Goal: Task Accomplishment & Management: Manage account settings

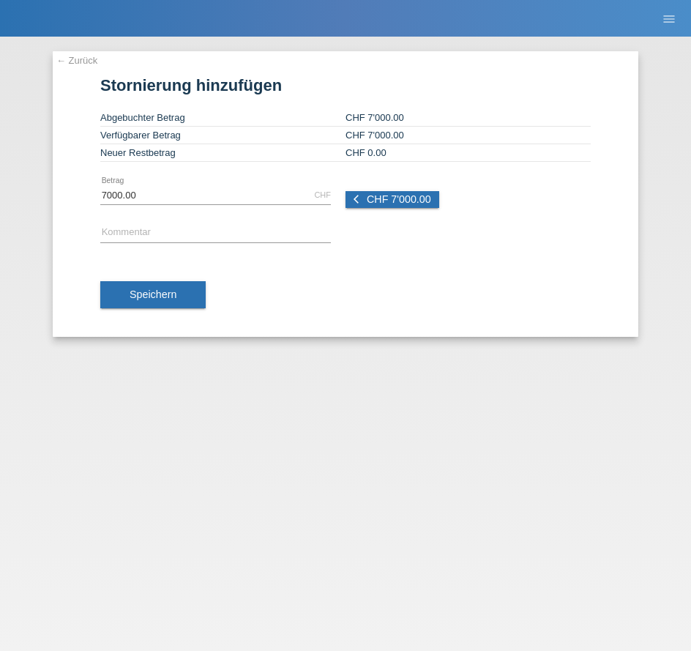
click at [73, 53] on div "← Zurück Stornierung hinzufügen Abgebuchter Betrag CHF 7'000.00 Verfügbarer Bet…" at bounding box center [346, 194] width 586 height 286
click at [70, 60] on link "← Zurück" at bounding box center [76, 60] width 41 height 11
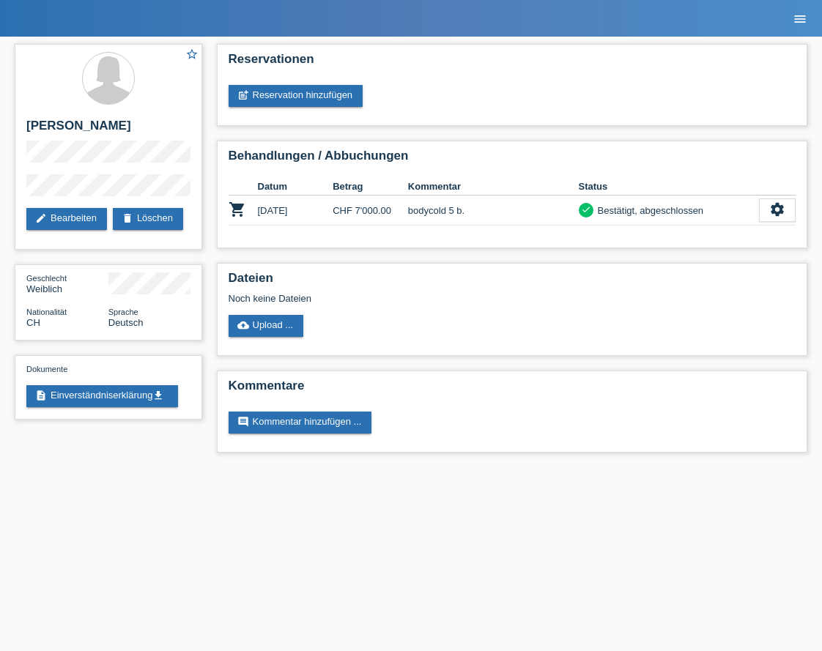
click at [691, 20] on icon "menu" at bounding box center [799, 19] width 15 height 15
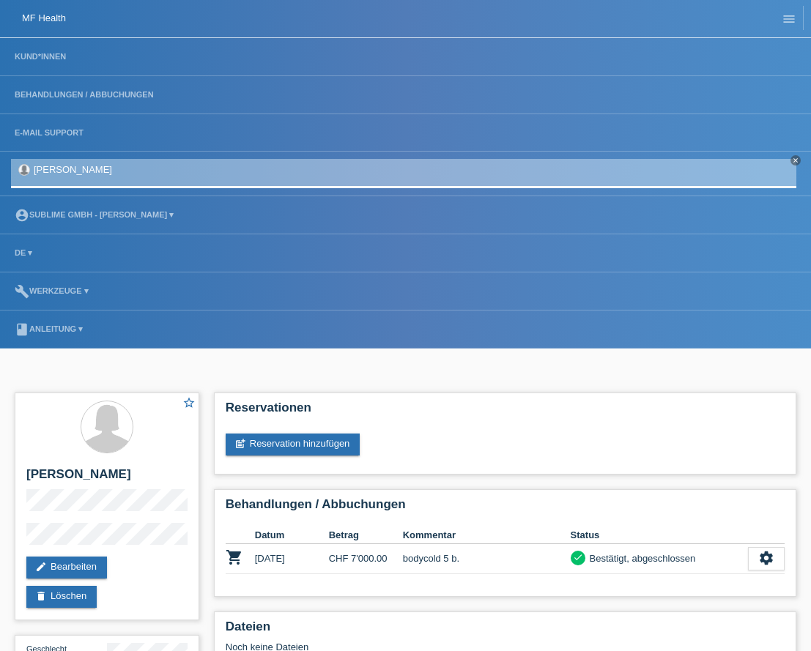
click at [53, 49] on li "Kund*innen" at bounding box center [405, 57] width 811 height 38
click at [53, 52] on link "Kund*innen" at bounding box center [40, 56] width 66 height 9
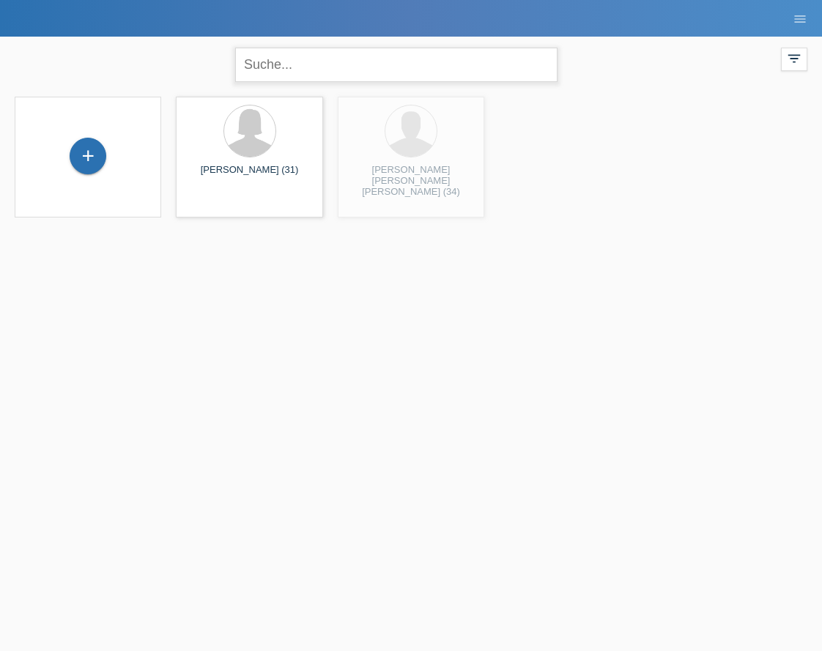
click at [293, 64] on input "text" at bounding box center [396, 65] width 322 height 34
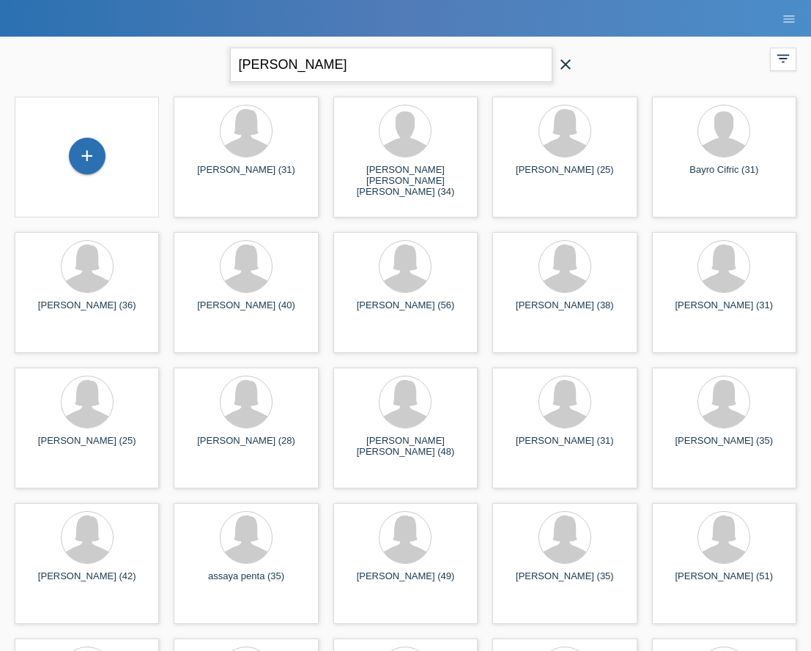
type input "[PERSON_NAME]"
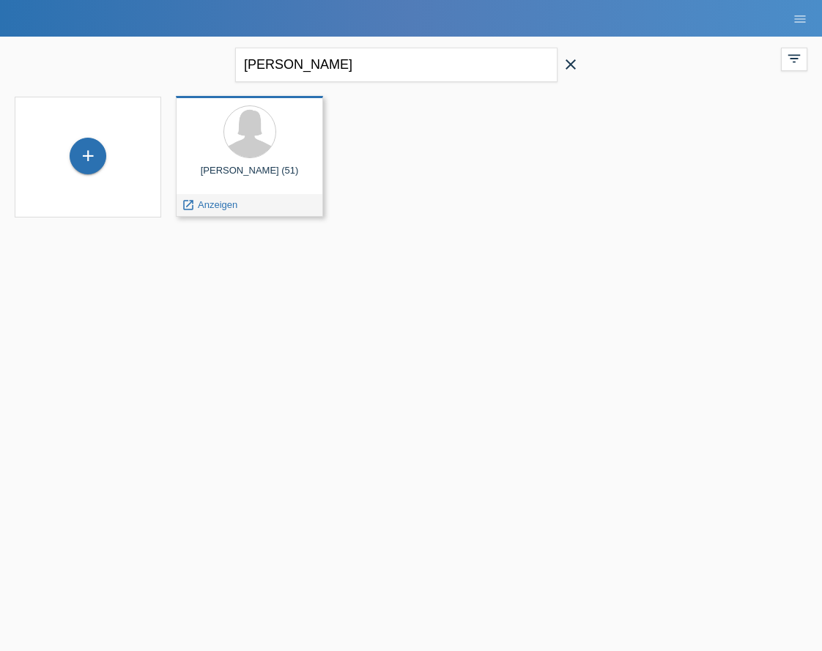
click at [248, 160] on div at bounding box center [248, 132] width 123 height 55
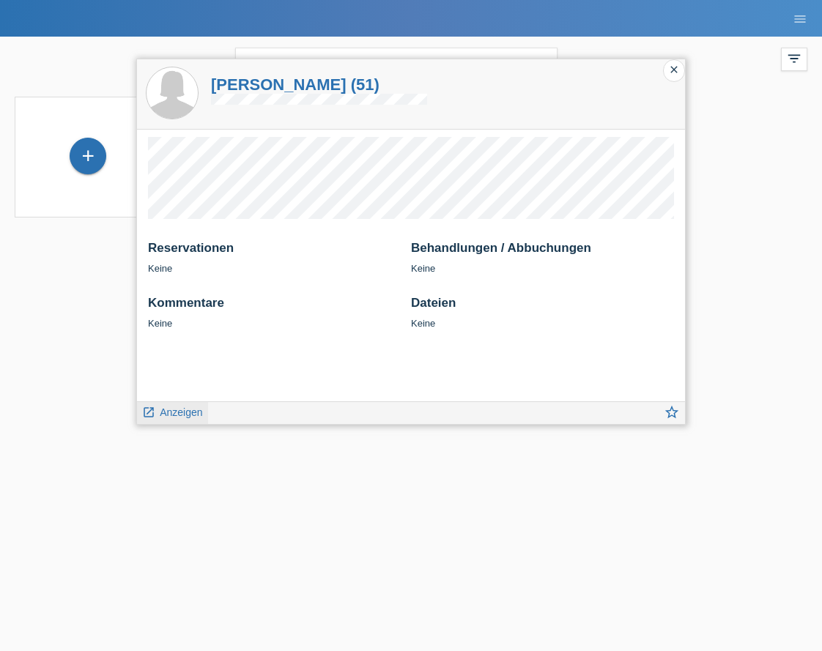
click at [191, 410] on span "Anzeigen" at bounding box center [181, 412] width 42 height 12
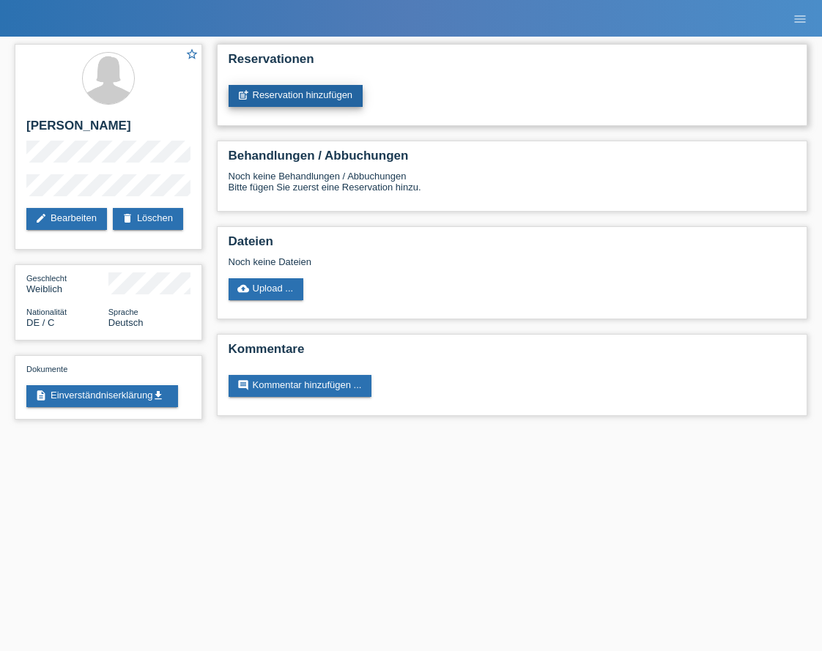
click at [321, 99] on link "post_add Reservation hinzufügen" at bounding box center [295, 96] width 135 height 22
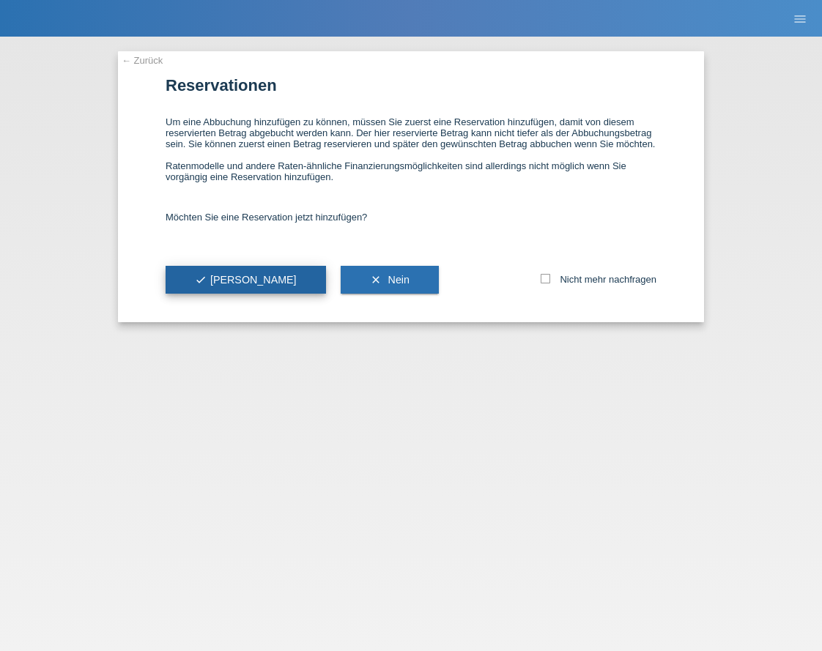
click at [215, 277] on span "check Ja" at bounding box center [246, 280] width 102 height 12
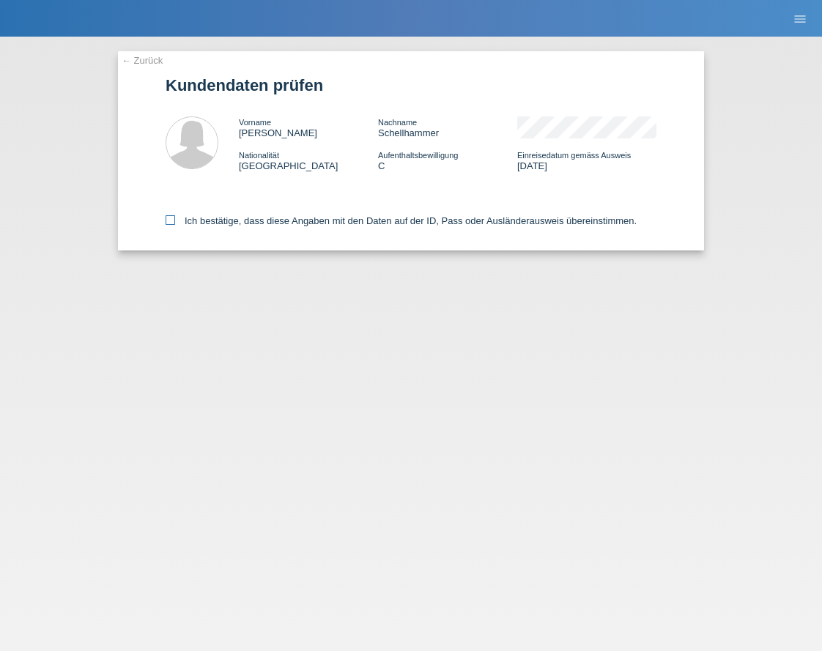
click at [198, 221] on label "Ich bestätige, dass diese Angaben mit den Daten auf der ID, Pass oder Ausländer…" at bounding box center [401, 220] width 471 height 11
click at [175, 221] on input "Ich bestätige, dass diese Angaben mit den Daten auf der ID, Pass oder Ausländer…" at bounding box center [171, 220] width 10 height 10
checkbox input "true"
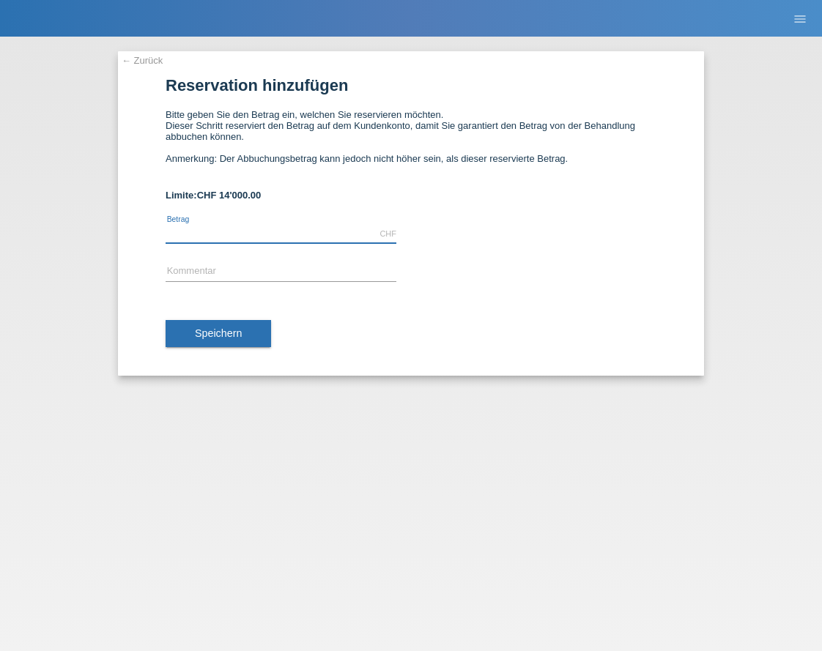
click at [263, 234] on input "text" at bounding box center [281, 234] width 231 height 18
type input "5600.00"
click at [305, 256] on div "error Kommentar" at bounding box center [281, 272] width 231 height 38
click at [297, 267] on input "text" at bounding box center [281, 272] width 231 height 18
click at [236, 272] on input "Bauch, Taille, Rücken und Hüfte." at bounding box center [281, 272] width 231 height 18
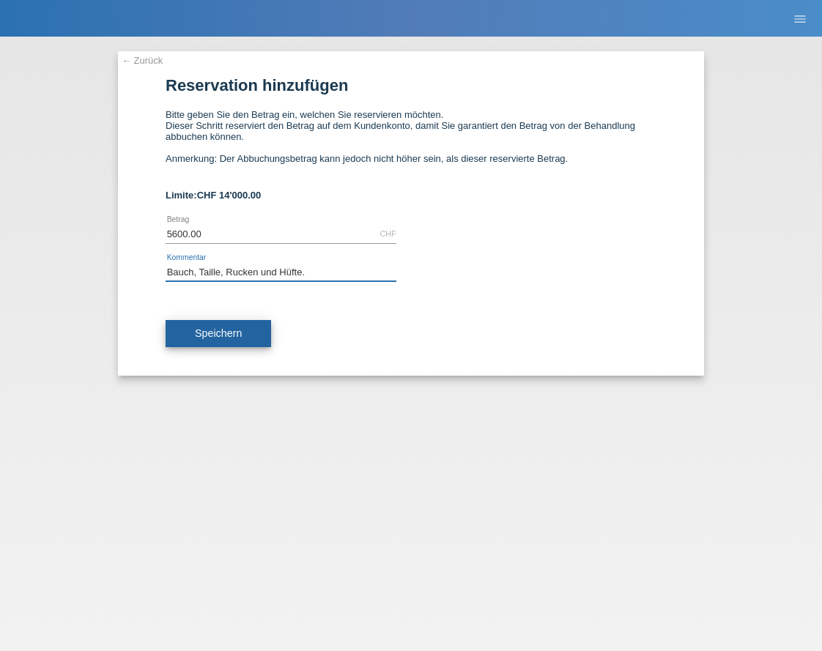
type input "Bauch, Taille, Rucken und Hüfte."
click at [255, 326] on button "Speichern" at bounding box center [218, 334] width 105 height 28
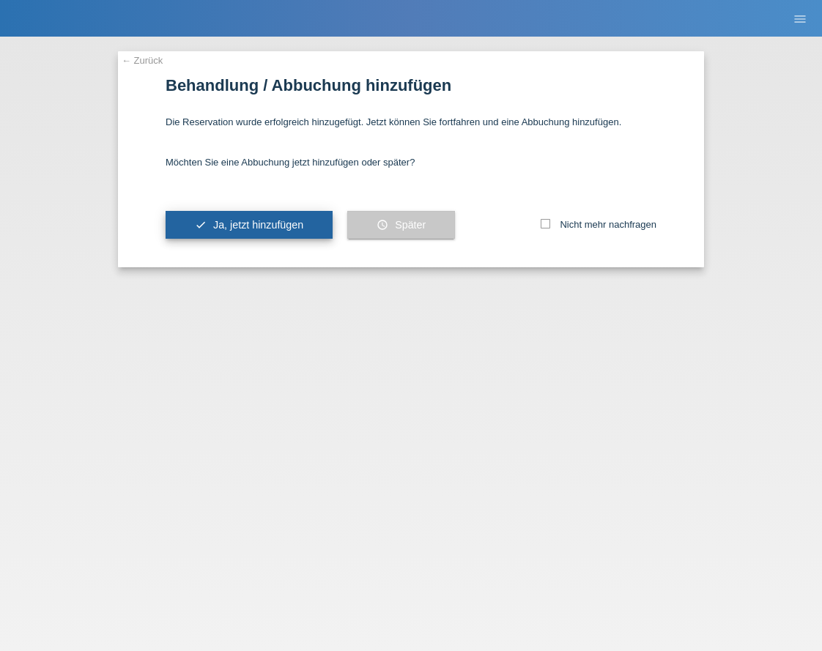
click at [283, 224] on span "Ja, jetzt hinzufügen" at bounding box center [258, 225] width 90 height 12
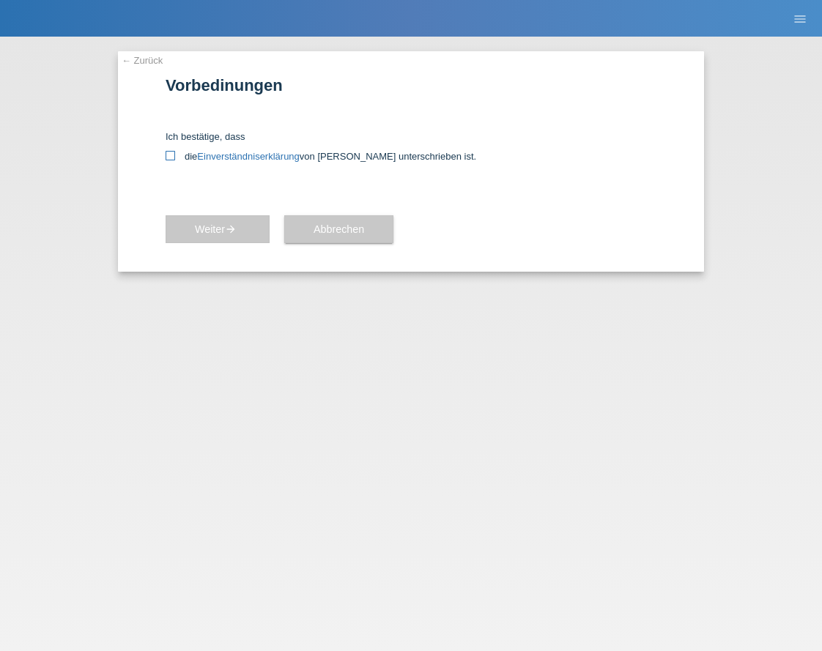
click at [261, 157] on link "Einverständniserklärung" at bounding box center [248, 156] width 102 height 11
click at [166, 160] on icon at bounding box center [171, 156] width 10 height 10
click at [166, 160] on input "die Einverständniserklärung von der Kundin unterschrieben ist." at bounding box center [171, 156] width 10 height 10
checkbox input "true"
click at [236, 234] on icon "arrow_forward" at bounding box center [231, 229] width 12 height 12
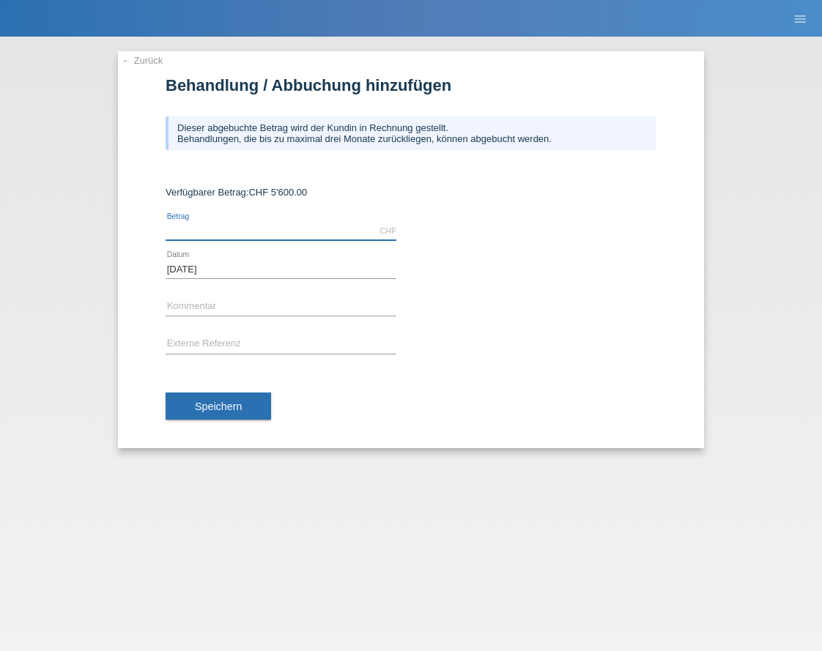
drag, startPoint x: 244, startPoint y: 237, endPoint x: 250, endPoint y: 242, distance: 8.3
click at [245, 237] on input "text" at bounding box center [281, 231] width 231 height 18
click at [297, 314] on input "text" at bounding box center [281, 307] width 231 height 18
click at [181, 225] on input "56000.00" at bounding box center [281, 231] width 231 height 18
type input "5600.00"
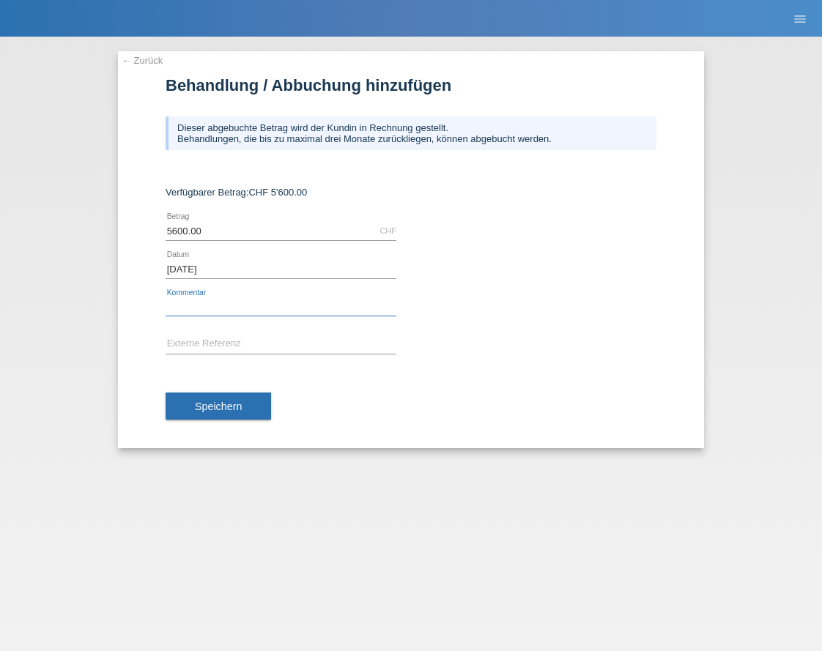
click at [256, 309] on input "text" at bounding box center [281, 307] width 231 height 18
type input "BodyCold 4B"
click at [236, 398] on button "Speichern" at bounding box center [218, 407] width 105 height 28
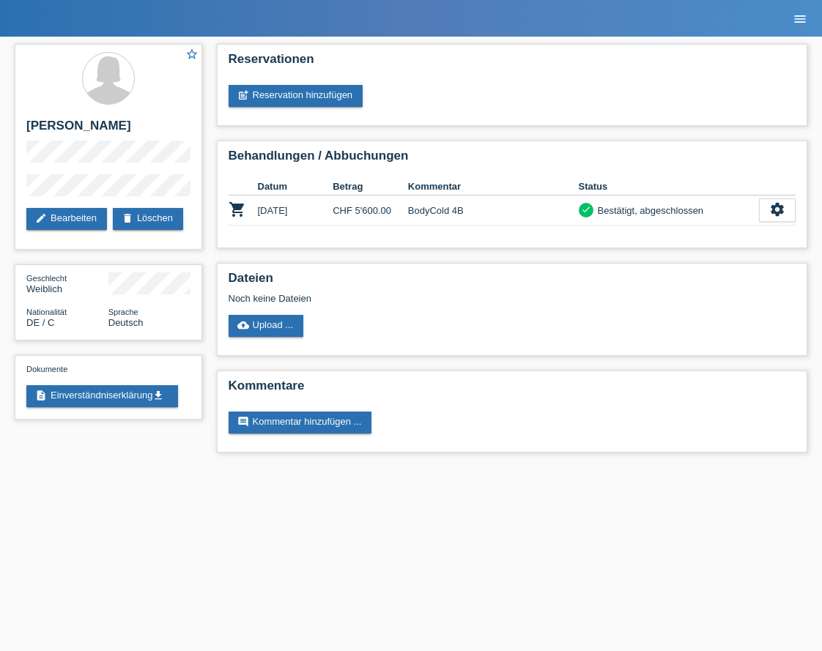
click at [803, 18] on icon "menu" at bounding box center [799, 19] width 15 height 15
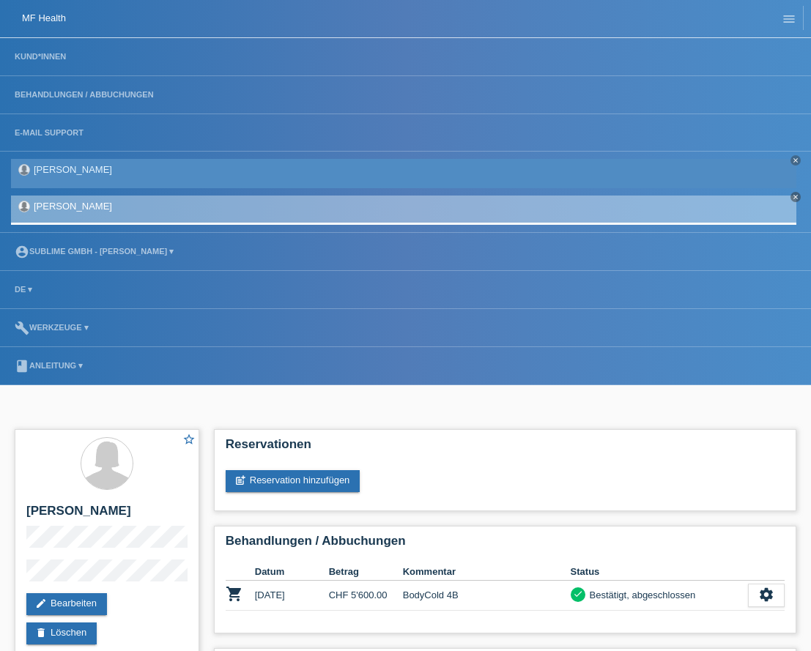
click at [67, 173] on link "[PERSON_NAME]" at bounding box center [73, 169] width 78 height 11
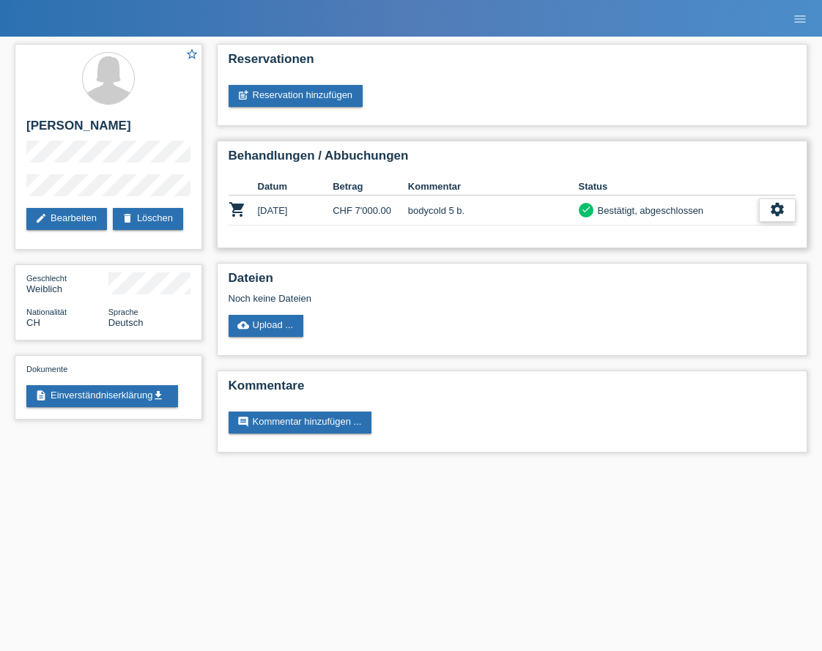
click at [781, 201] on icon "settings" at bounding box center [777, 209] width 16 height 16
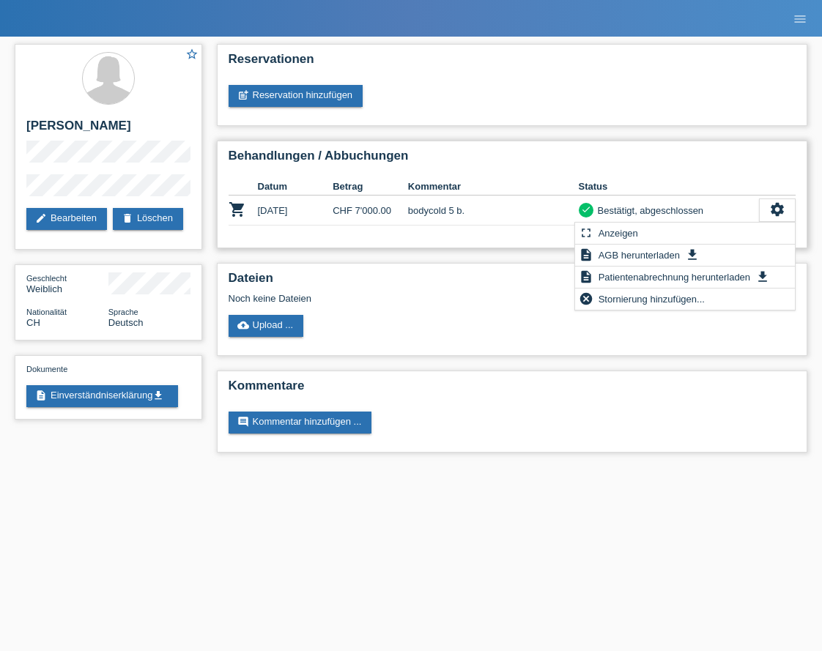
click at [490, 148] on div "Behandlungen / Abbuchungen Datum Betrag Kommentar Status shopping_cart 14.08.20…" at bounding box center [512, 195] width 591 height 108
click at [601, 139] on div "Reservationen post_add Reservation hinzufügen Behandlungen / Abbuchungen Datum …" at bounding box center [512, 252] width 606 height 431
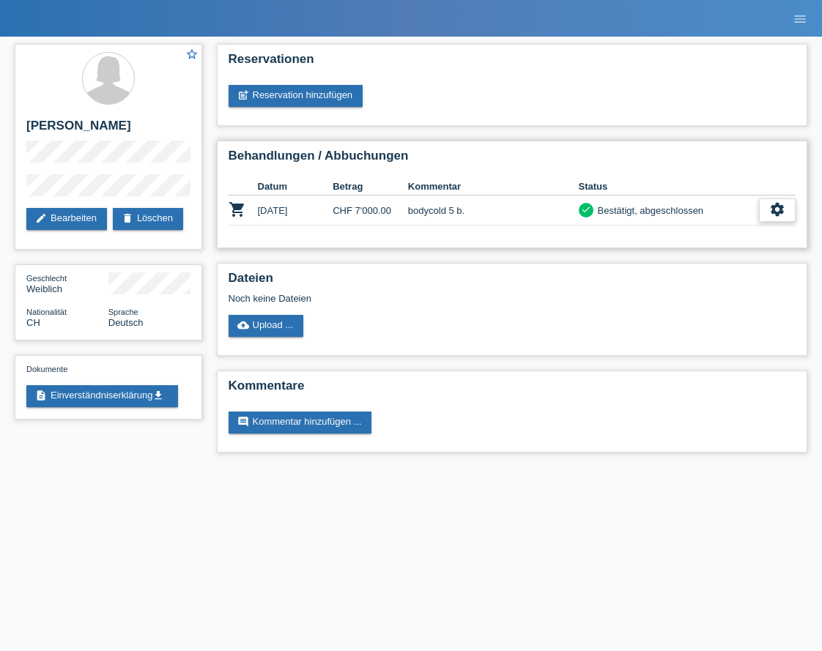
click at [779, 214] on icon "settings" at bounding box center [777, 209] width 16 height 16
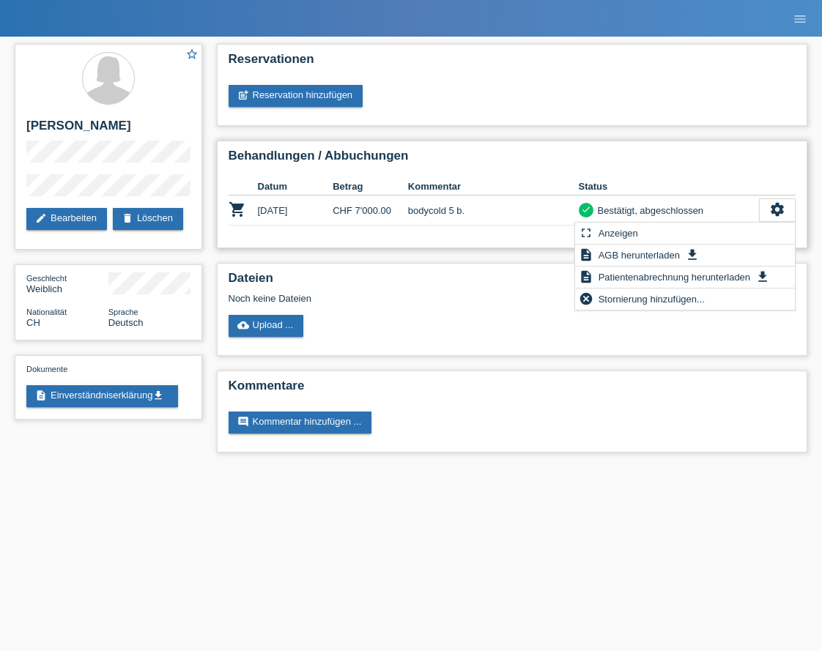
click at [686, 149] on h2 "Behandlungen / Abbuchungen" at bounding box center [512, 160] width 568 height 22
click at [774, 212] on icon "settings" at bounding box center [777, 209] width 16 height 16
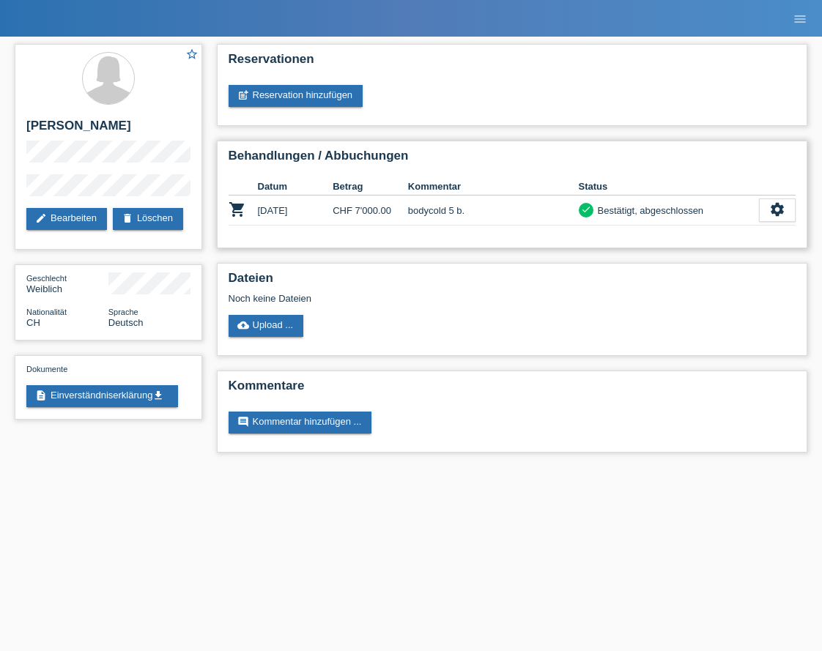
drag, startPoint x: 774, startPoint y: 212, endPoint x: 684, endPoint y: 150, distance: 109.5
click at [684, 150] on h2 "Behandlungen / Abbuchungen" at bounding box center [512, 160] width 568 height 22
click at [774, 205] on icon "settings" at bounding box center [777, 209] width 16 height 16
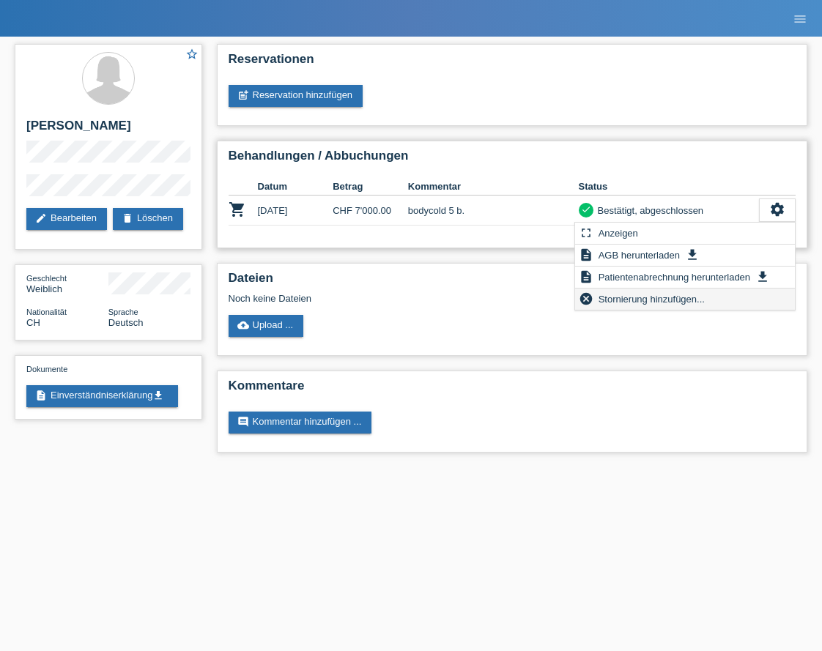
click at [688, 304] on span "Stornierung hinzufügen..." at bounding box center [651, 299] width 111 height 18
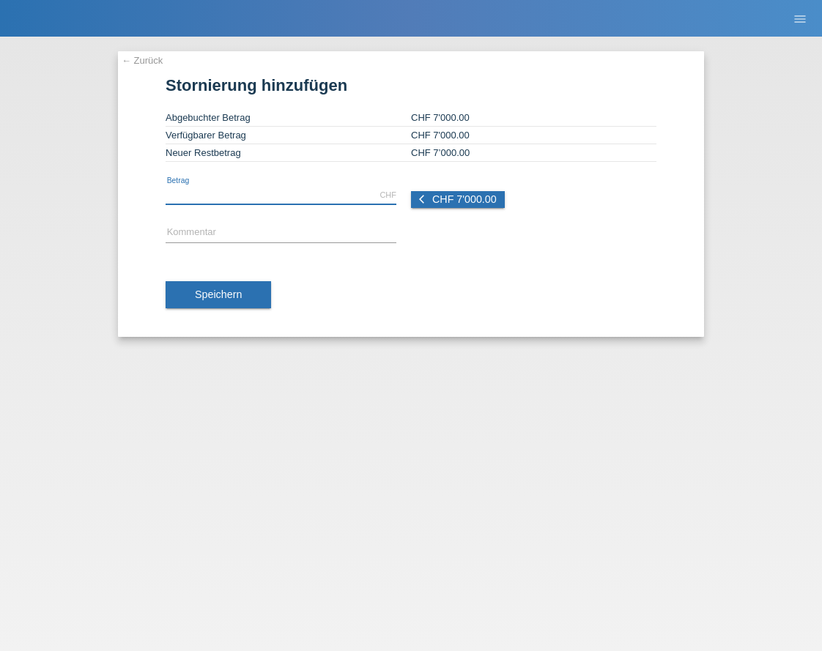
click at [303, 198] on input "text" at bounding box center [281, 195] width 231 height 18
click at [472, 199] on span "CHF 7'000.00" at bounding box center [464, 199] width 64 height 12
type input "7000.00"
click at [249, 294] on button "Speichern" at bounding box center [218, 295] width 105 height 28
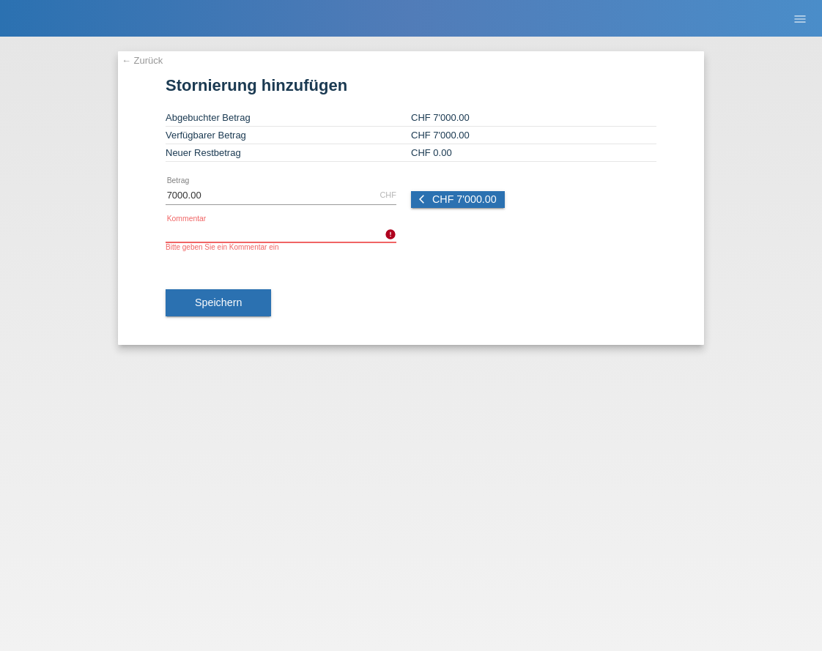
click at [280, 241] on div "error Kommentar Bitte geben Sie ein Kommentar ein" at bounding box center [281, 237] width 231 height 27
type input "sublime"
drag, startPoint x: 322, startPoint y: 285, endPoint x: 216, endPoint y: 286, distance: 106.2
click at [320, 285] on div "Speichern" at bounding box center [411, 303] width 491 height 85
click at [242, 298] on button "Speichern" at bounding box center [218, 303] width 105 height 28
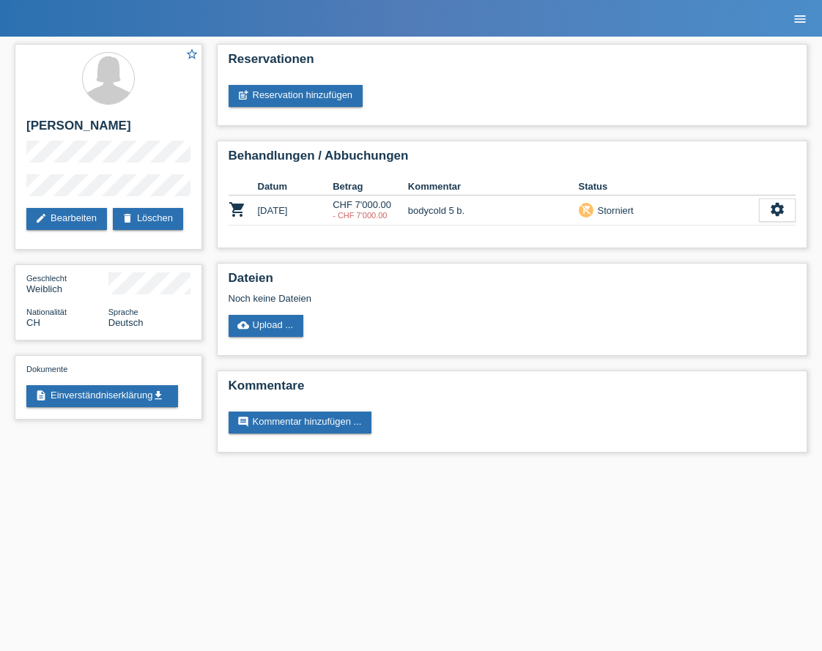
click at [799, 22] on icon "menu" at bounding box center [799, 19] width 15 height 15
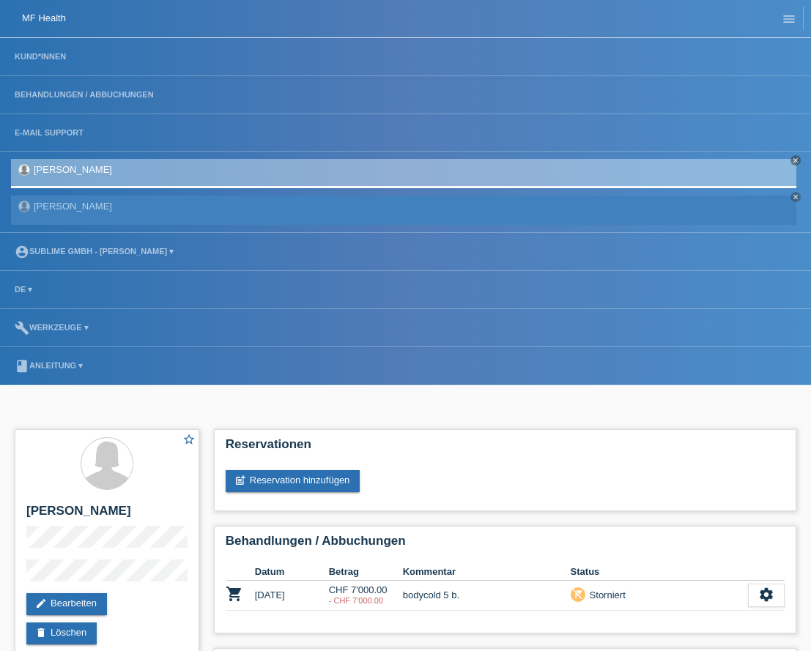
click at [116, 245] on li "account_circle Sublime GmbH - Carolina Capato ▾" at bounding box center [405, 252] width 811 height 38
click at [114, 253] on link "account_circle Sublime GmbH - Carolina Capato ▾" at bounding box center [94, 251] width 174 height 9
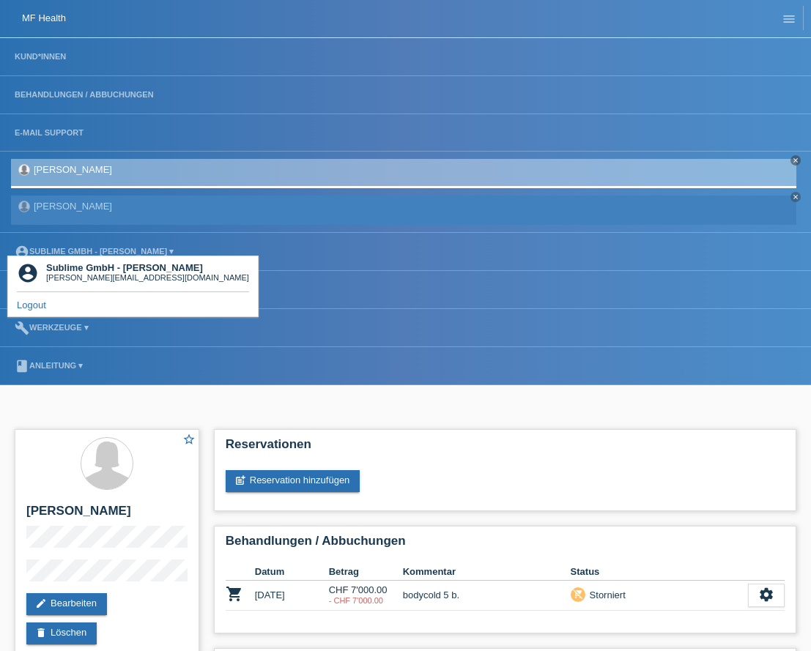
click at [114, 277] on div "[PERSON_NAME][EMAIL_ADDRESS][DOMAIN_NAME]" at bounding box center [147, 277] width 203 height 9
click at [51, 262] on b "Sublime GmbH - [PERSON_NAME]" at bounding box center [124, 267] width 157 height 11
drag, startPoint x: 51, startPoint y: 262, endPoint x: 116, endPoint y: 246, distance: 67.1
click at [98, 249] on link "account_circle Sublime GmbH - Carolina Capato ▾" at bounding box center [94, 251] width 174 height 9
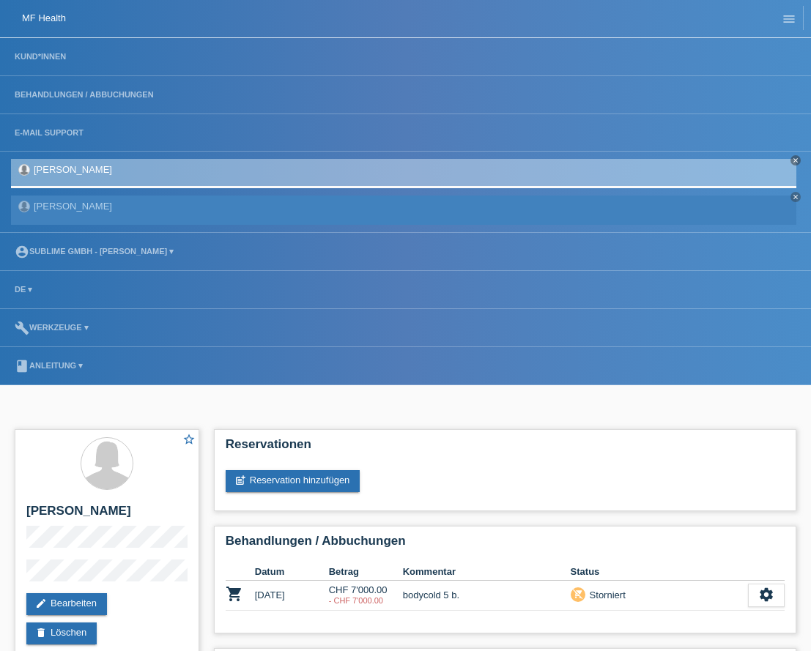
click at [44, 61] on li "Kund*innen" at bounding box center [405, 57] width 811 height 38
click at [44, 55] on link "Kund*innen" at bounding box center [40, 56] width 66 height 9
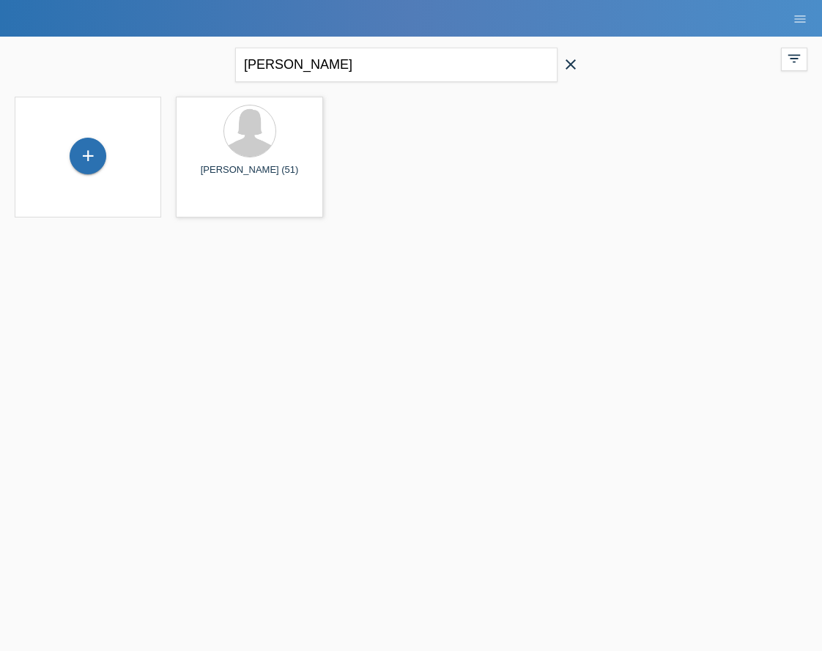
click at [580, 62] on span "close" at bounding box center [570, 66] width 29 height 22
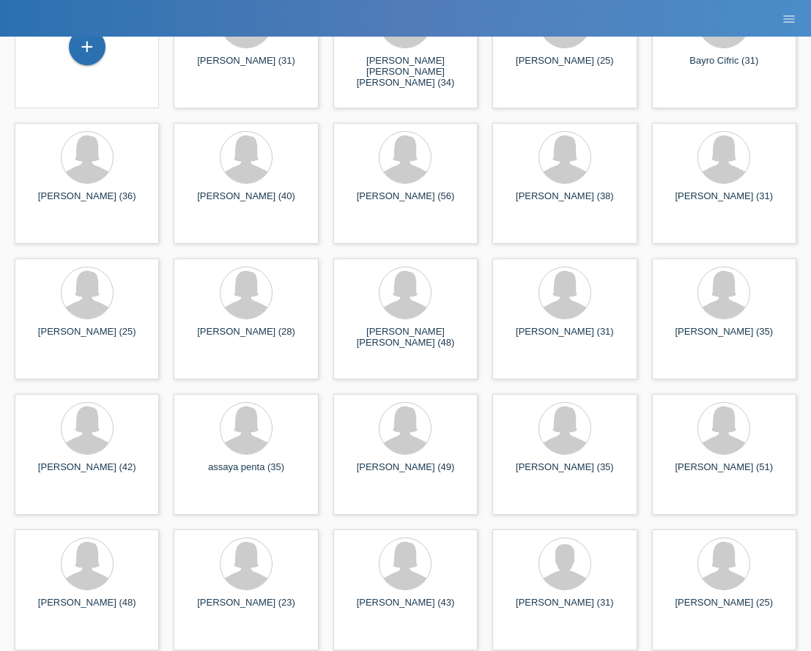
scroll to position [116, 0]
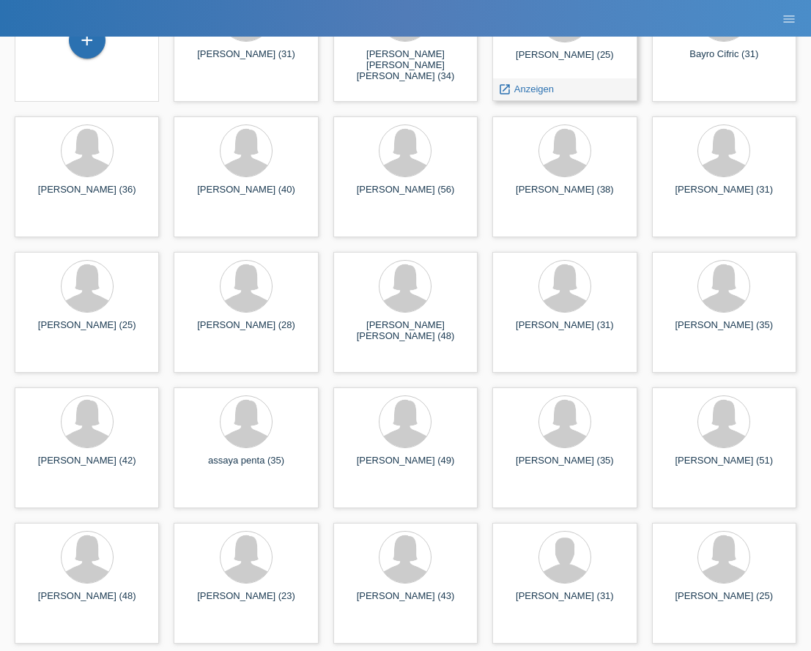
click at [588, 54] on div "[PERSON_NAME] (25)" at bounding box center [564, 60] width 121 height 23
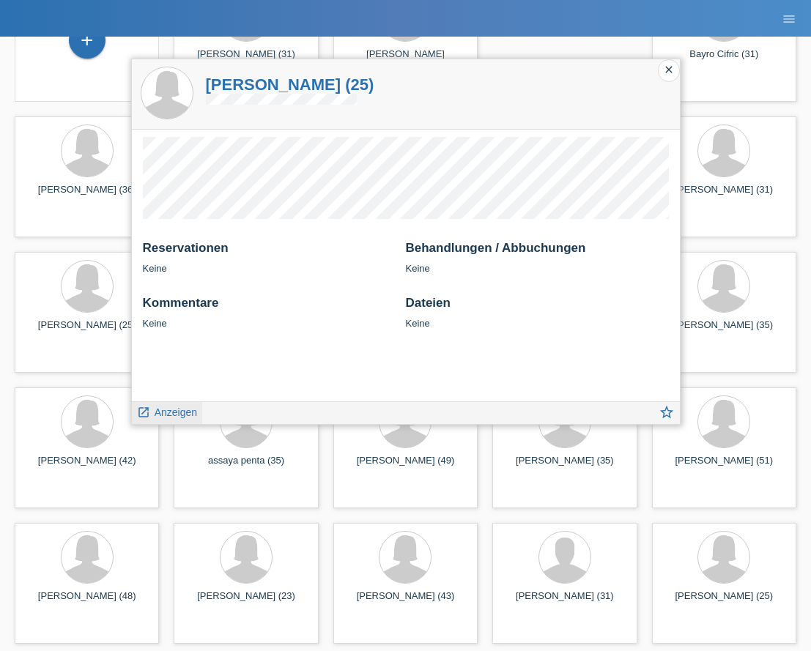
click at [170, 415] on span "Anzeigen" at bounding box center [176, 412] width 42 height 12
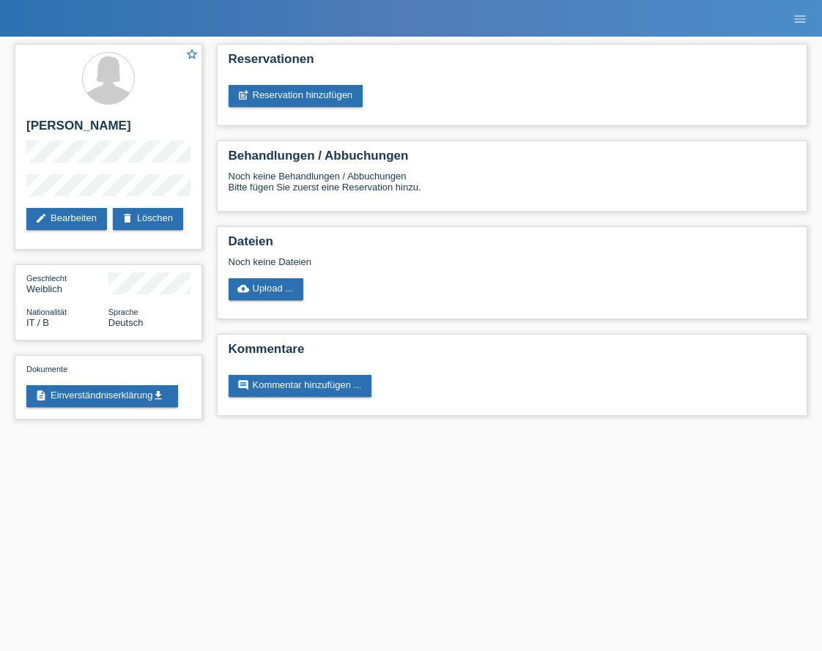
click at [64, 18] on nav "MF Health Kund*innen Behandlungen / Abbuchungen E-Mail Support Annette Eugster …" at bounding box center [411, 18] width 822 height 37
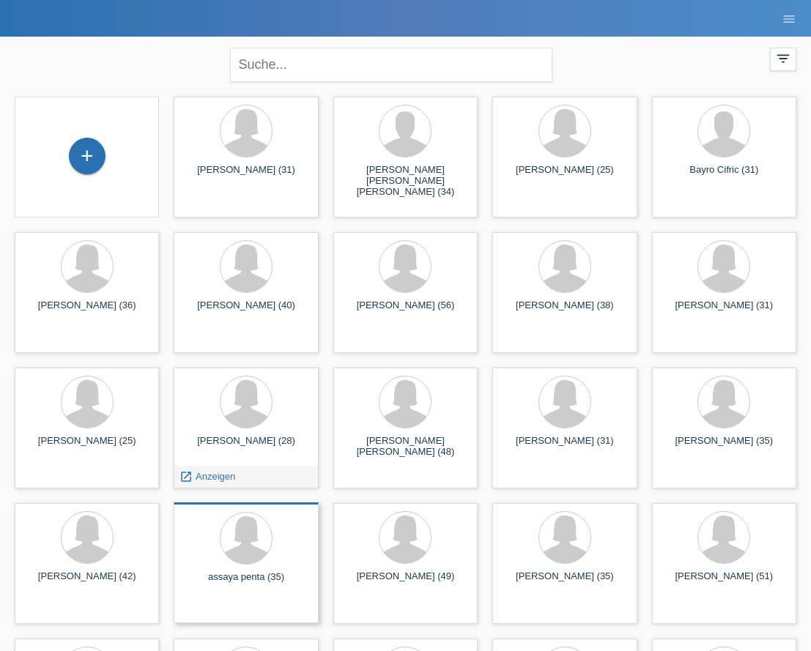
scroll to position [116, 0]
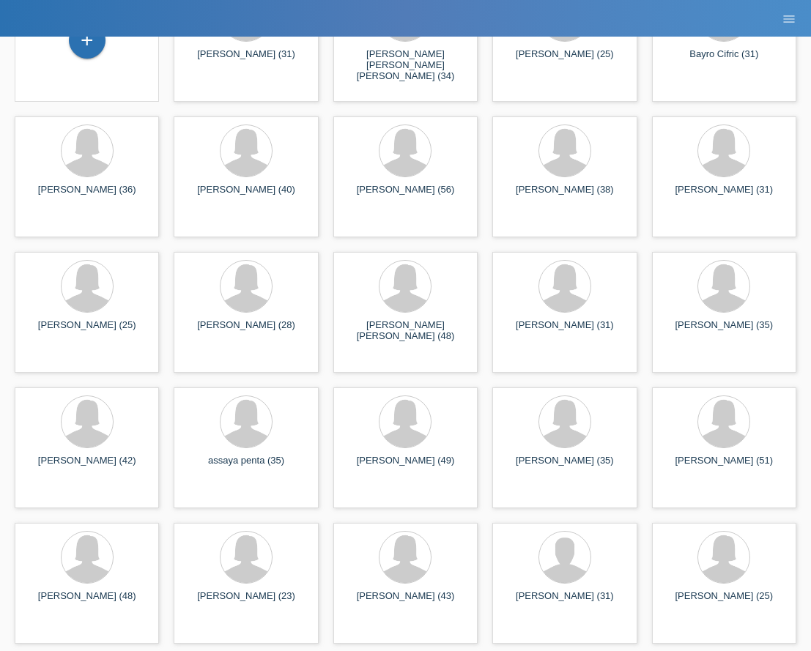
click at [175, 12] on nav "MF Health Kund*innen Behandlungen / Abbuchungen E-Mail Support [PERSON_NAME] cl…" at bounding box center [405, 18] width 811 height 37
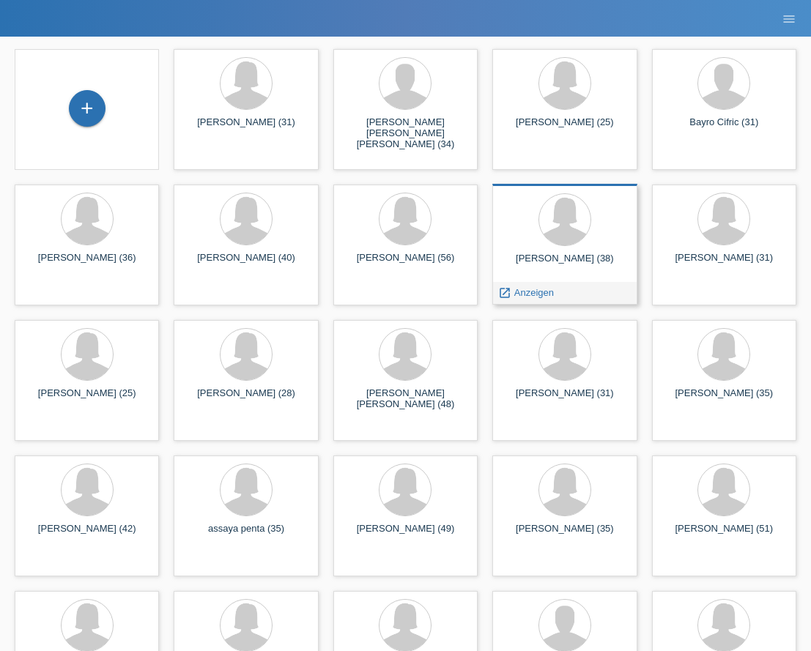
scroll to position [0, 0]
